Goal: Find specific page/section

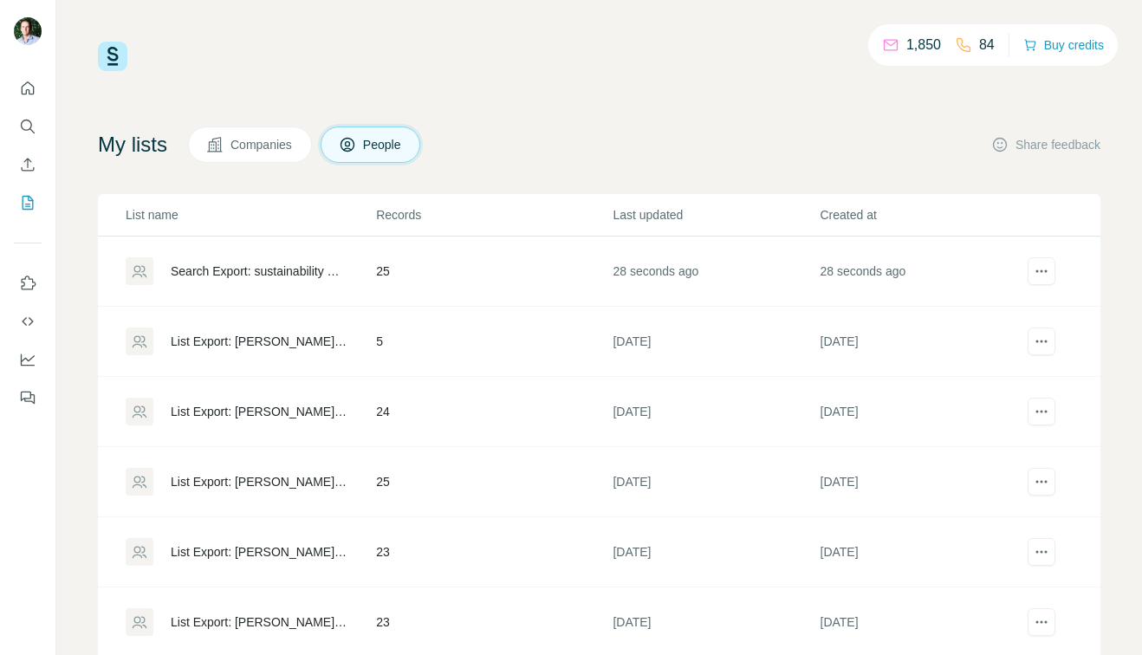
click at [309, 273] on div "Search Export: sustainability manager, Sustainability Manager, [GEOGRAPHIC_DATA…" at bounding box center [259, 271] width 176 height 17
click at [322, 273] on div "Search Export: sustainability manager, Sustainability Manager, [GEOGRAPHIC_DATA…" at bounding box center [259, 271] width 176 height 17
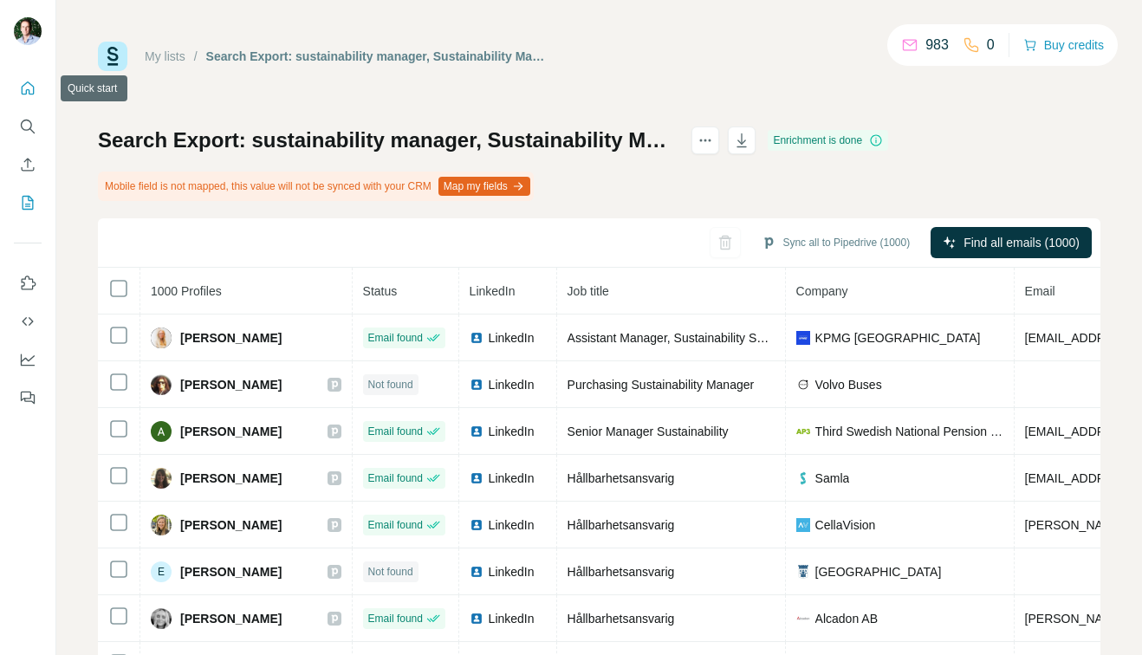
click at [25, 88] on icon "Quick start" at bounding box center [27, 88] width 17 height 17
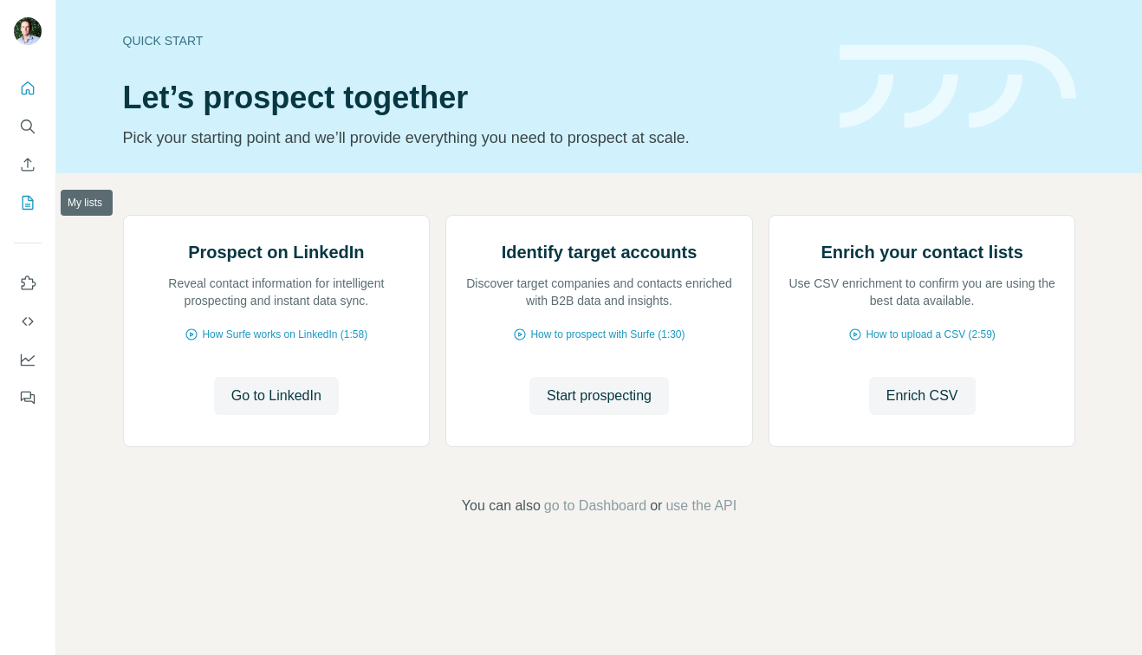
click at [25, 196] on icon "My lists" at bounding box center [28, 203] width 11 height 14
